Goal: Task Accomplishment & Management: Use online tool/utility

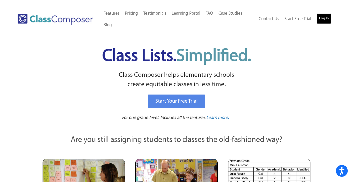
click at [325, 19] on link "Log In" at bounding box center [323, 18] width 15 height 11
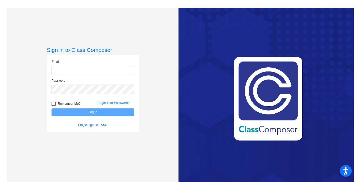
type input "[EMAIL_ADDRESS][DOMAIN_NAME]"
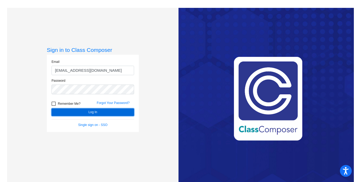
click at [93, 112] on button "Log In" at bounding box center [92, 113] width 82 height 8
click at [93, 112] on mat-sidenav-content "Sign in to Class Composer Email [EMAIL_ADDRESS][DOMAIN_NAME] Password Remember …" at bounding box center [178, 91] width 357 height 182
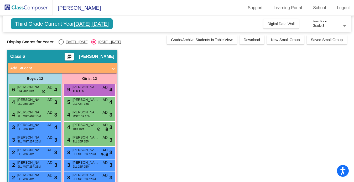
click at [92, 23] on tcxspan "[DATE]-[DATE]" at bounding box center [91, 24] width 35 height 8
click at [319, 6] on link "School" at bounding box center [319, 8] width 21 height 8
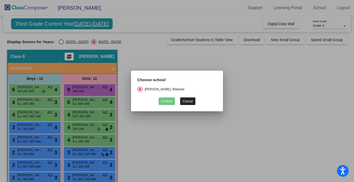
click at [188, 102] on button "Cancel" at bounding box center [187, 102] width 15 height 8
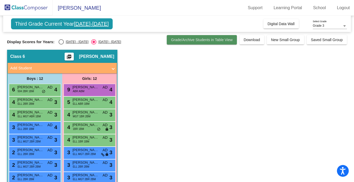
click at [192, 43] on button "Grade/Archive Students in Table View" at bounding box center [202, 39] width 70 height 9
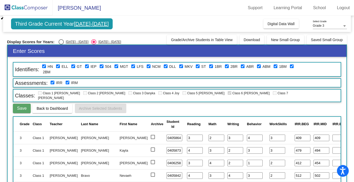
click at [91, 39] on mat-radio-button "[DATE] - [DATE]" at bounding box center [106, 41] width 30 height 5
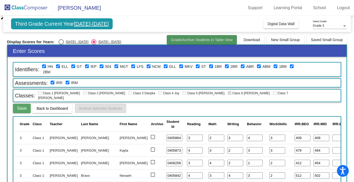
click at [181, 43] on button "Grade/Archive Students in Table View" at bounding box center [202, 39] width 70 height 9
click at [181, 39] on span "Grade/Archive Students in Table View" at bounding box center [202, 40] width 62 height 4
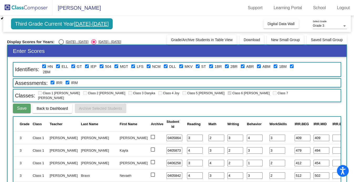
click at [19, 7] on img at bounding box center [26, 7] width 53 height 15
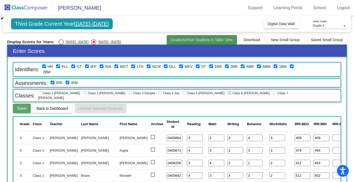
click at [224, 43] on button "Grade/Archive Students in Table View" at bounding box center [202, 39] width 70 height 9
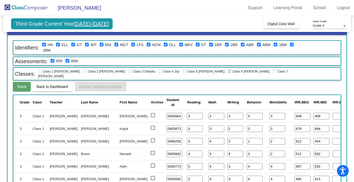
scroll to position [24, 0]
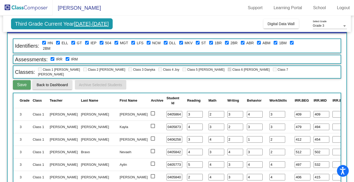
click at [50, 83] on span "Back to Dashboard" at bounding box center [51, 85] width 31 height 4
